Goal: Check status

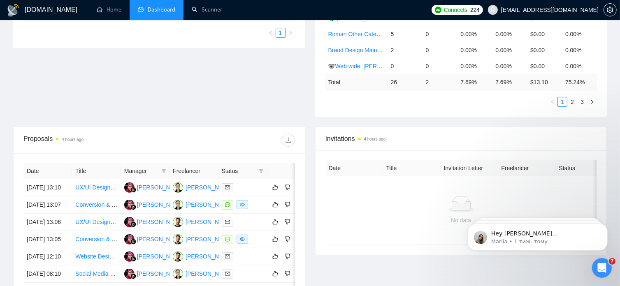
scroll to position [209, 0]
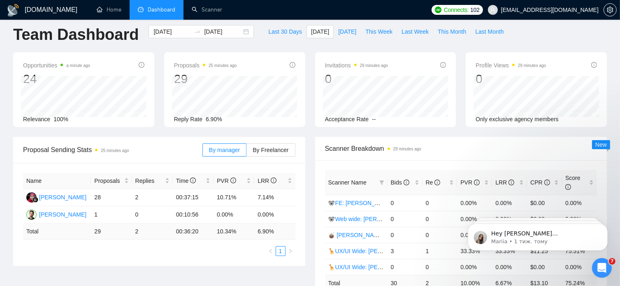
scroll to position [7, 0]
